Goal: Task Accomplishment & Management: Use online tool/utility

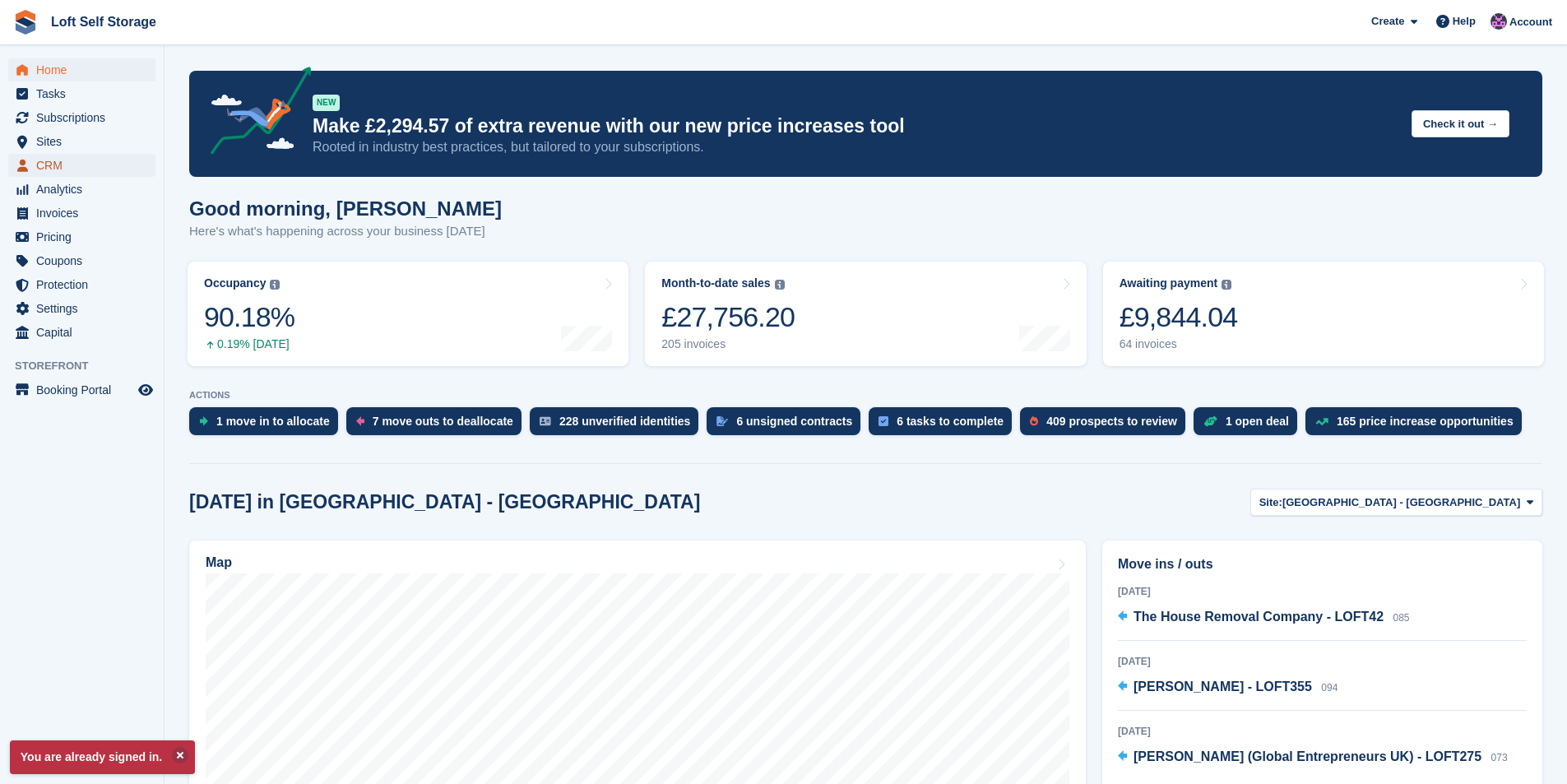
click at [67, 164] on span "CRM" at bounding box center [86, 166] width 98 height 23
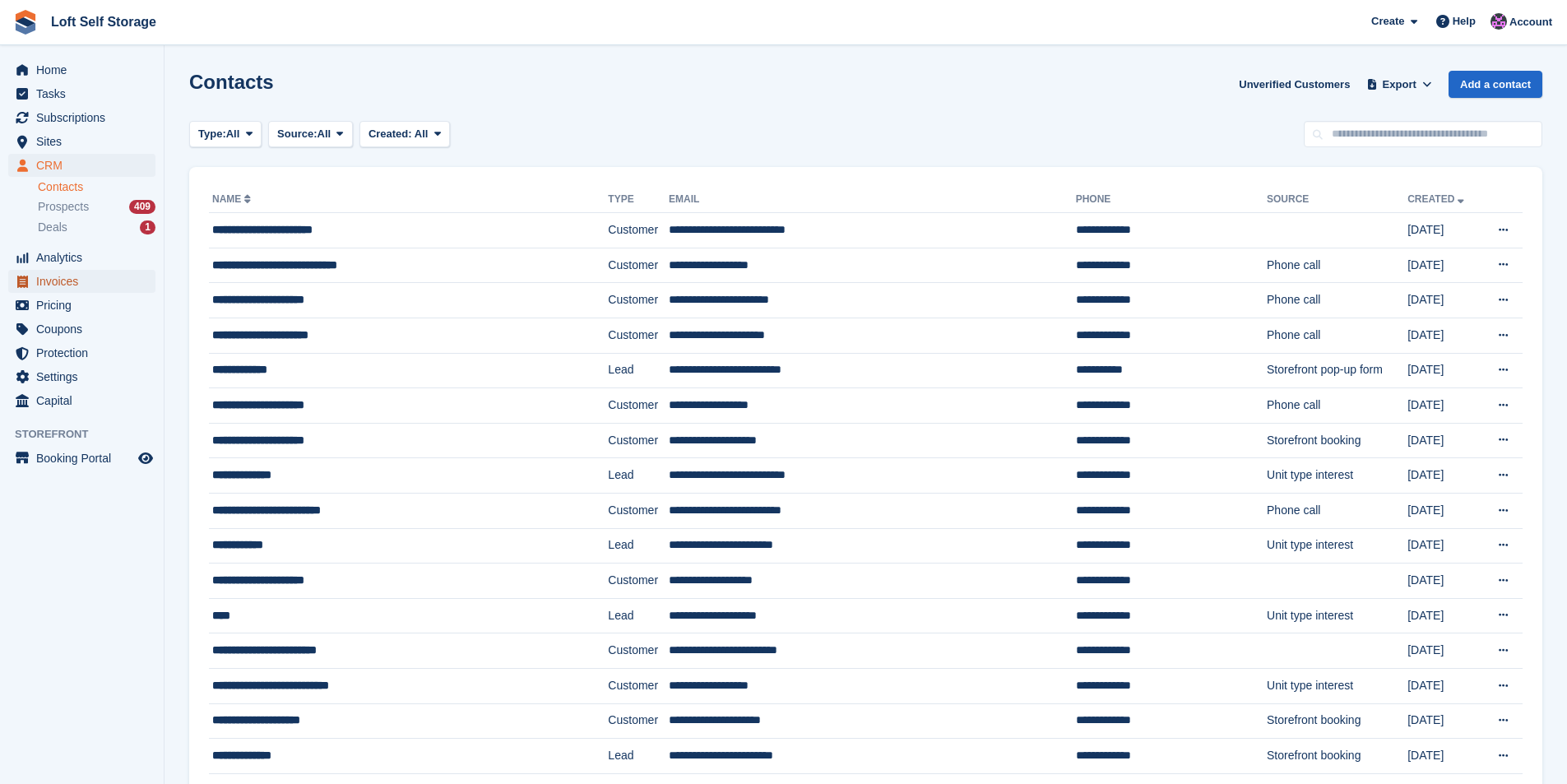
click at [82, 284] on span "Invoices" at bounding box center [86, 281] width 98 height 23
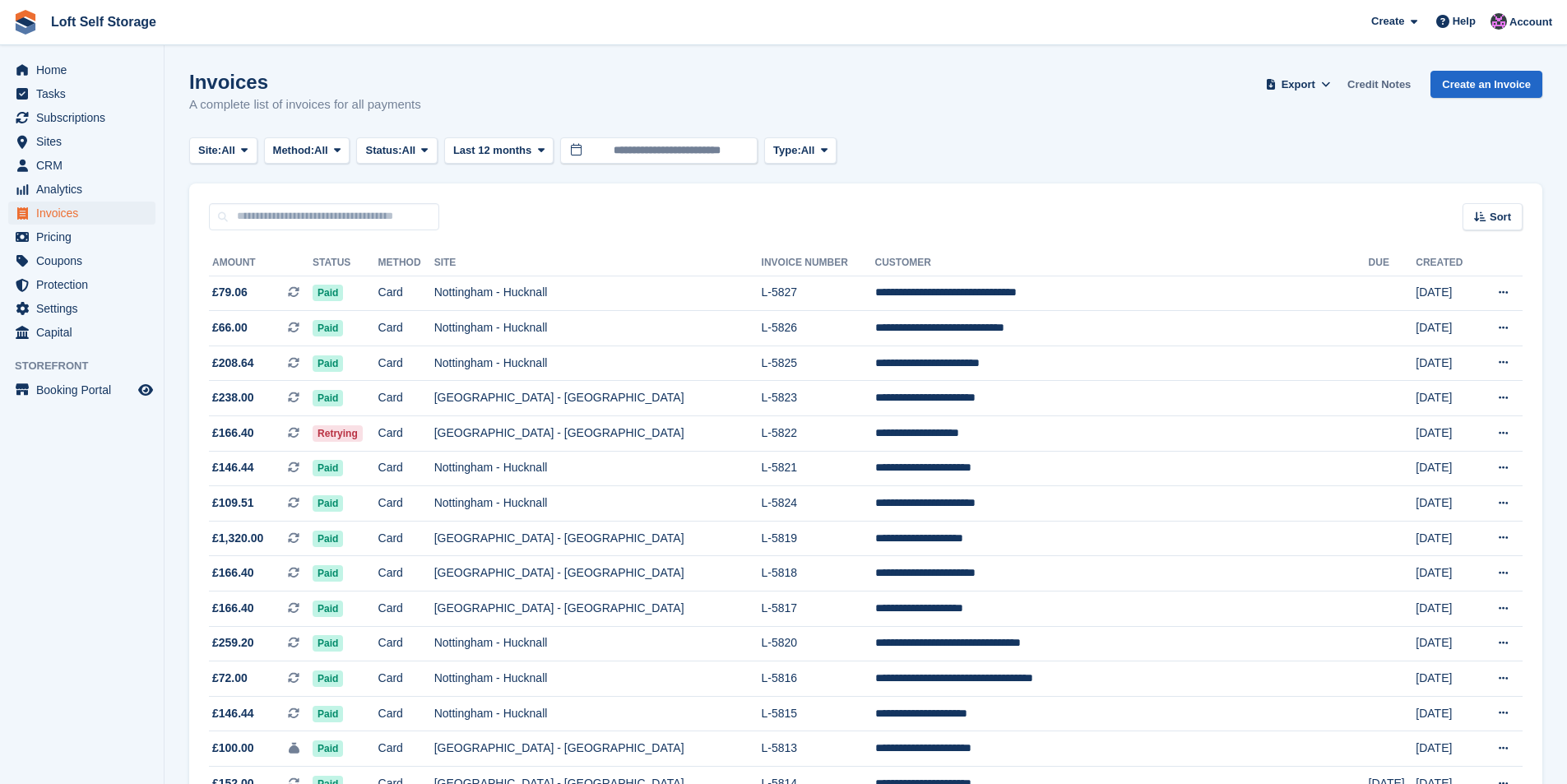
click at [1366, 77] on link "Credit Notes" at bounding box center [1379, 84] width 76 height 27
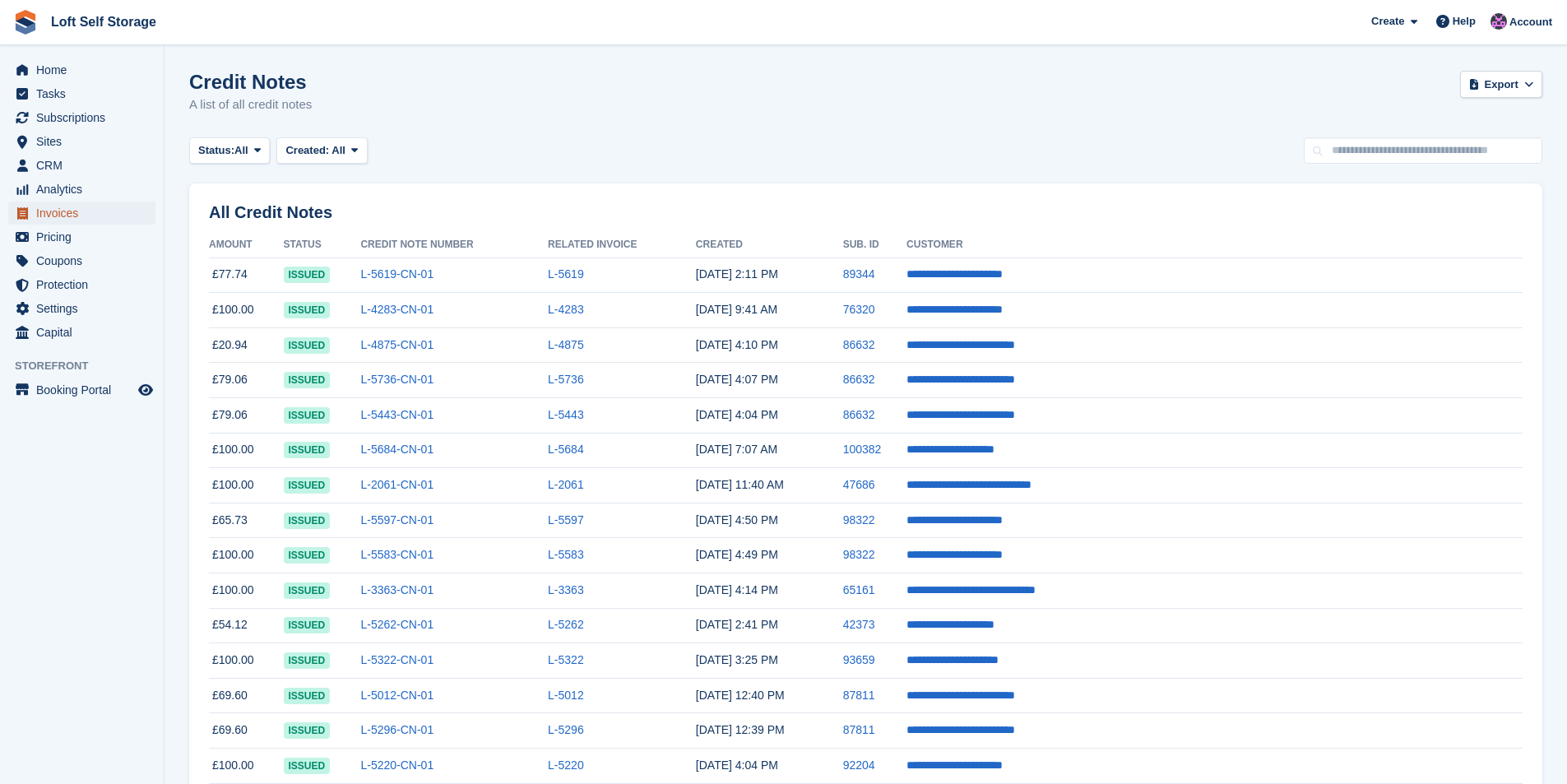
click at [53, 218] on span "Invoices" at bounding box center [86, 213] width 98 height 23
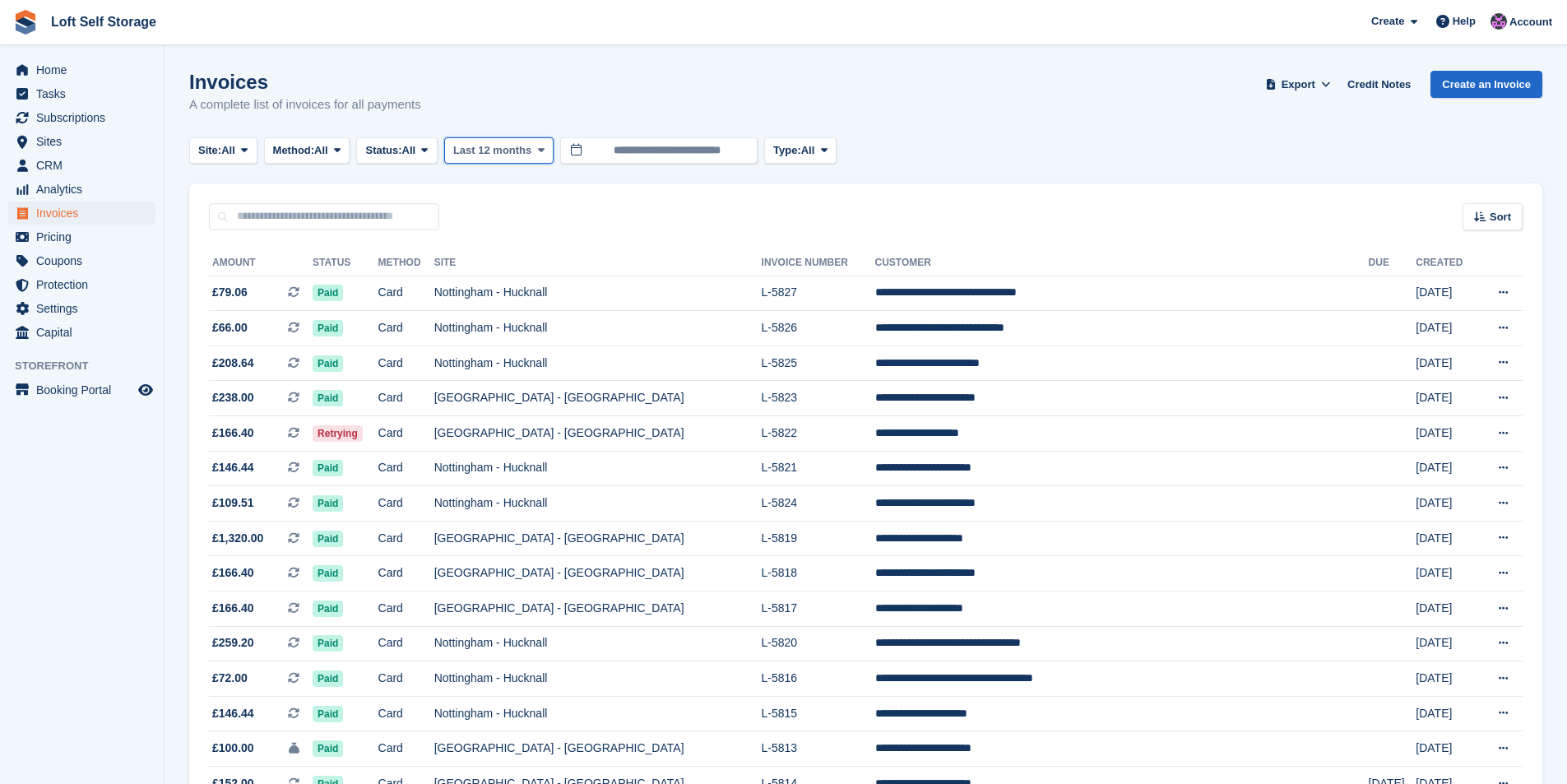
click at [504, 149] on span "Last 12 months" at bounding box center [491, 150] width 78 height 16
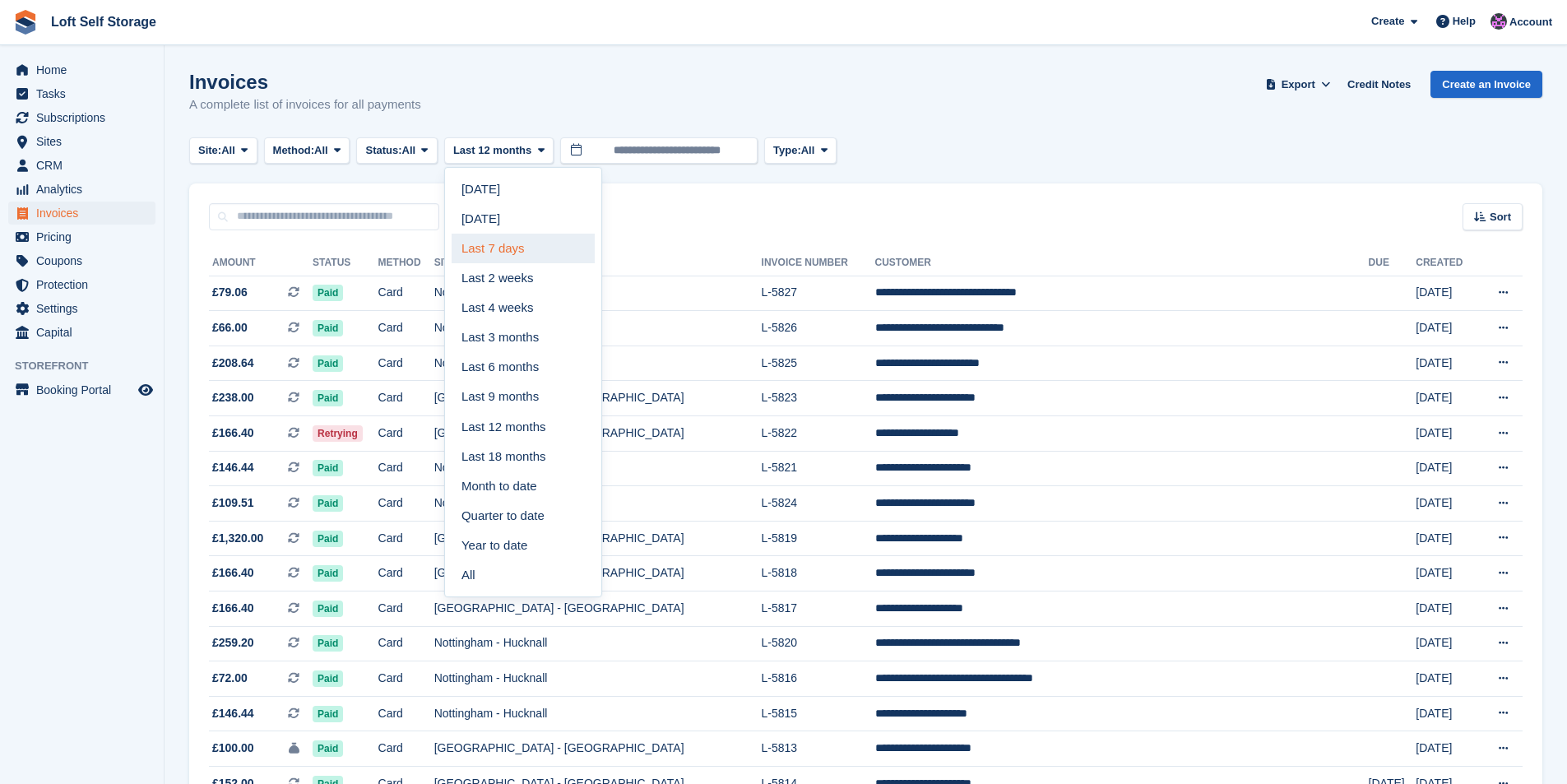
click at [508, 247] on link "Last 7 days" at bounding box center [523, 248] width 144 height 30
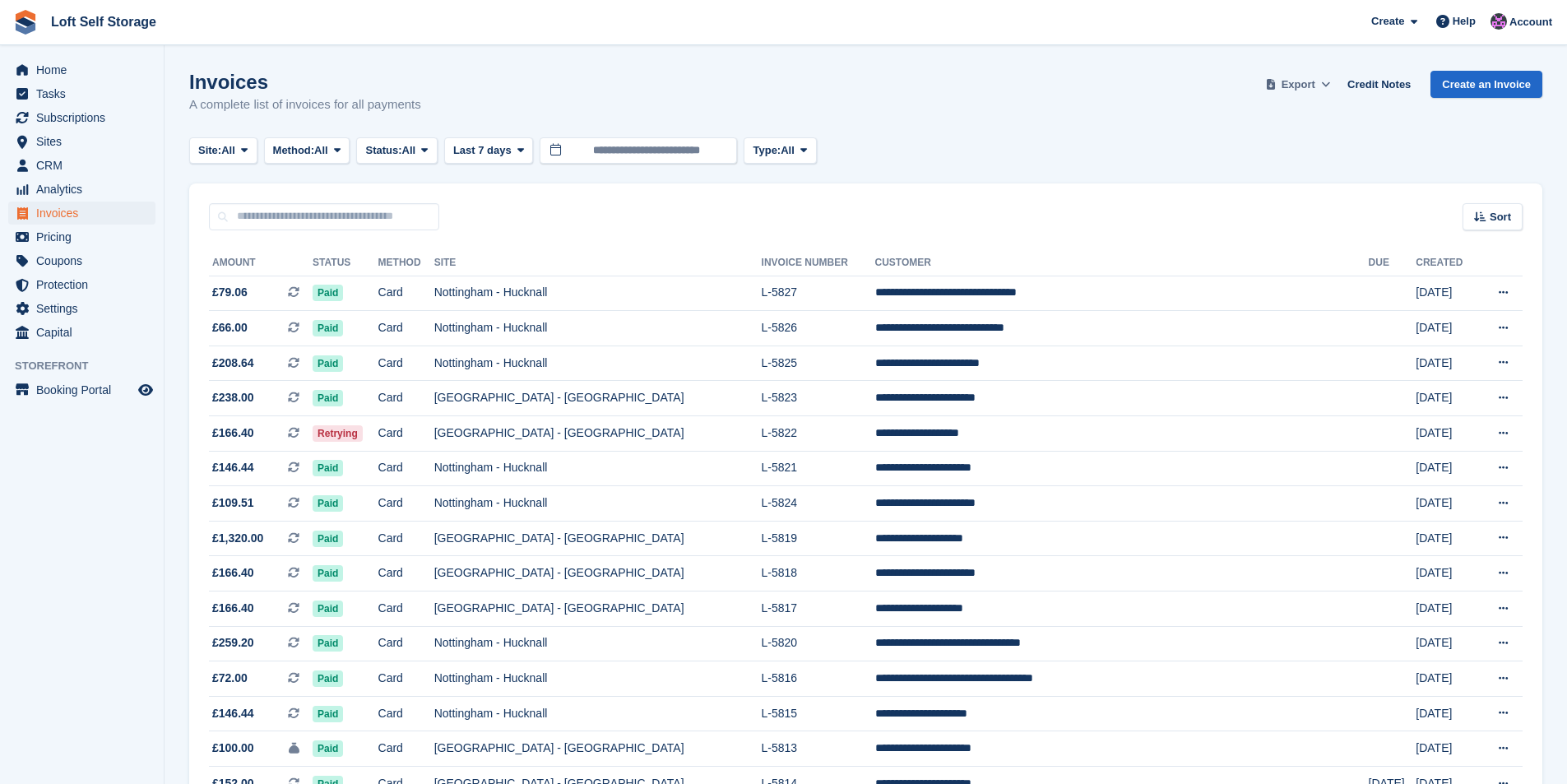
click at [1315, 80] on span "Export" at bounding box center [1298, 84] width 34 height 16
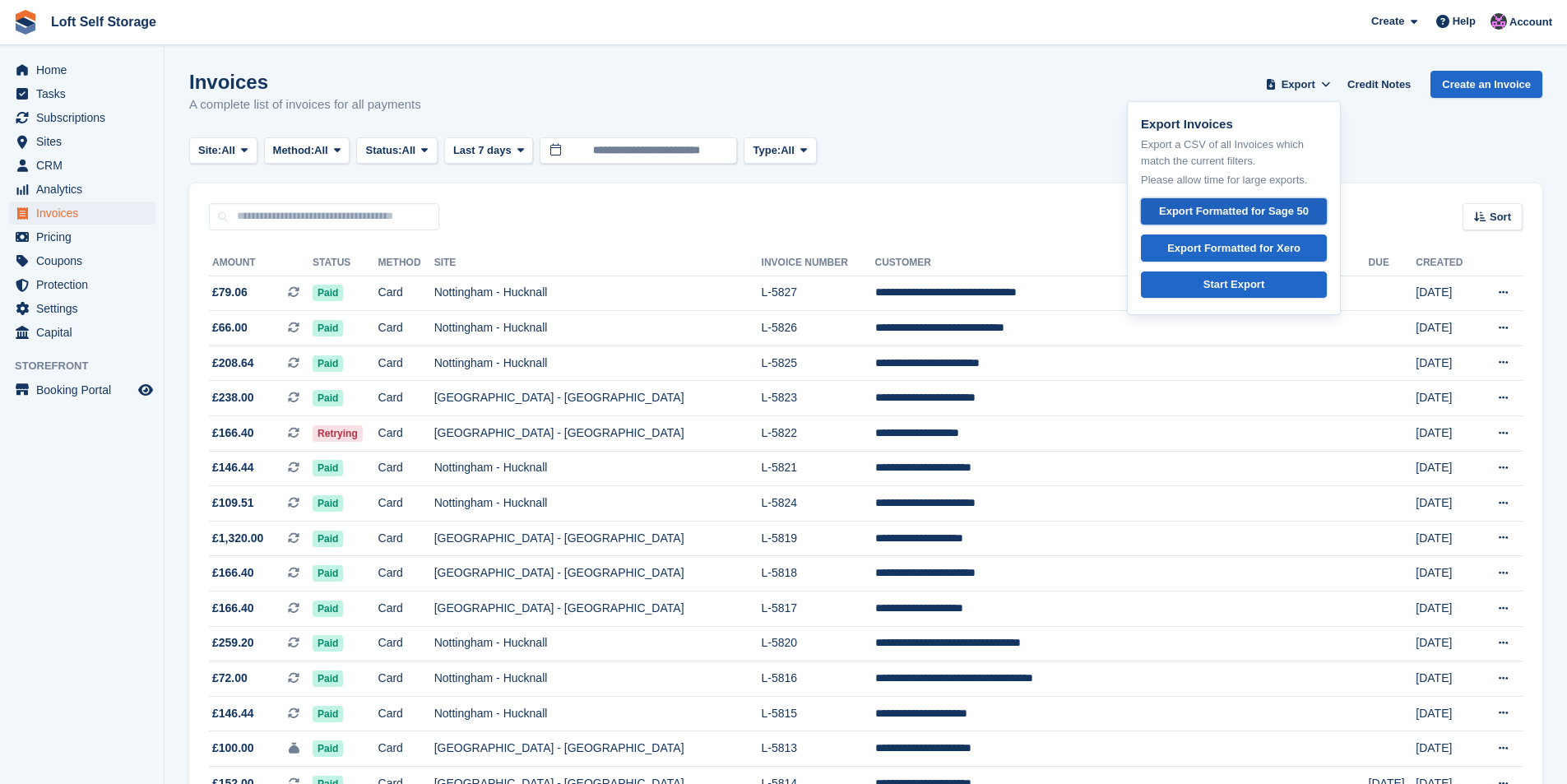
click at [1283, 210] on div "Export Formatted for Sage 50" at bounding box center [1234, 211] width 149 height 16
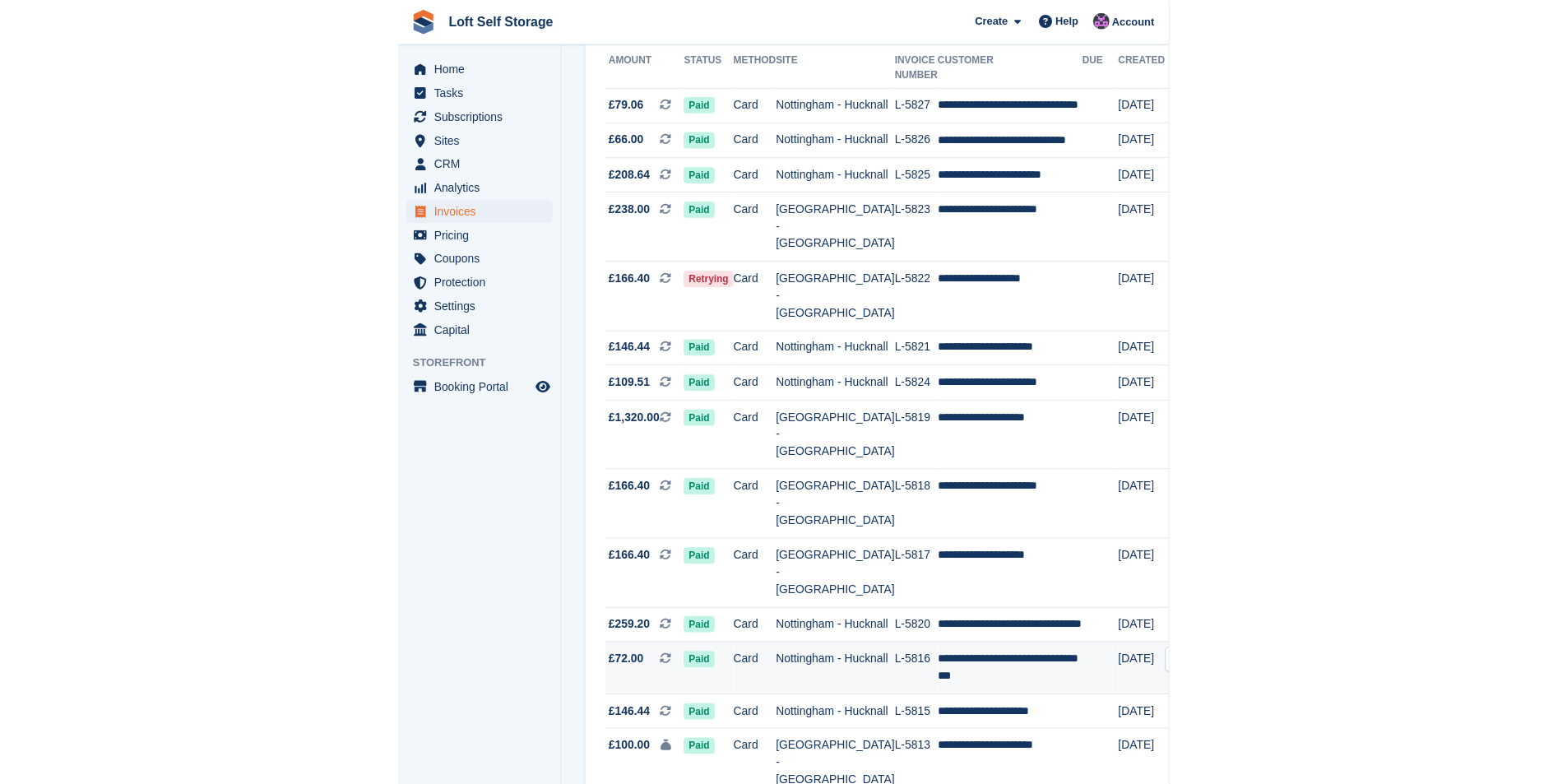
scroll to position [165, 0]
